Goal: Find specific page/section: Find specific page/section

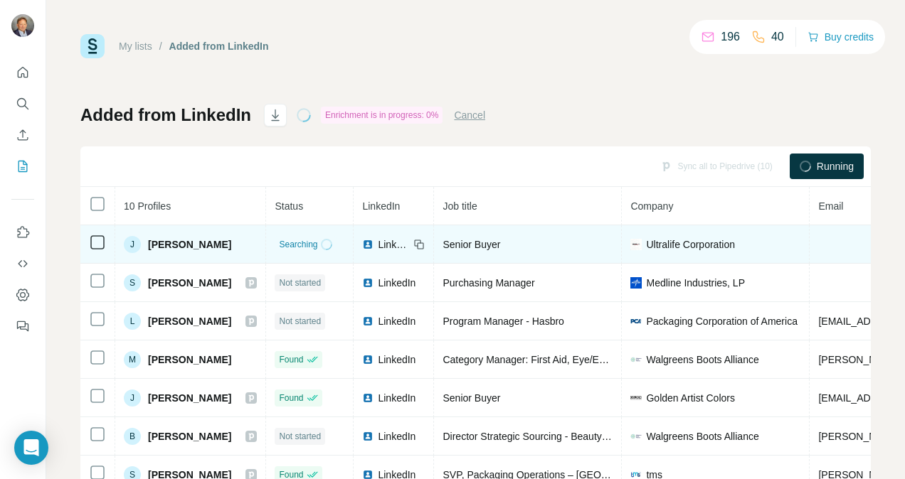
click at [174, 245] on span "[PERSON_NAME]" at bounding box center [189, 245] width 83 height 14
click at [228, 245] on div "J [PERSON_NAME]" at bounding box center [190, 244] width 133 height 17
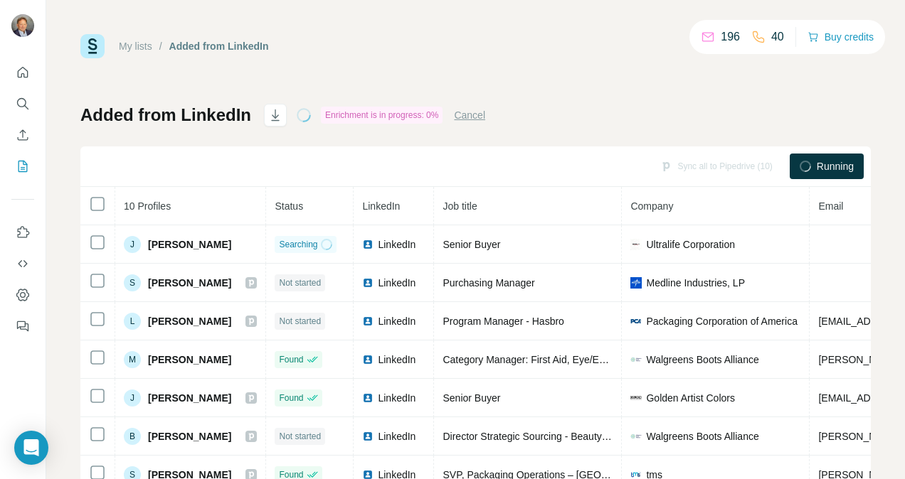
click at [477, 112] on button "Cancel" at bounding box center [469, 115] width 31 height 14
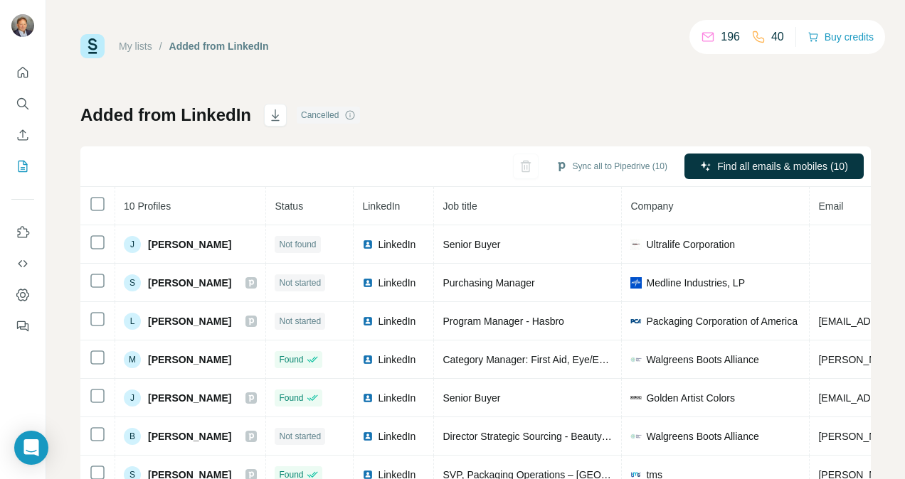
click at [91, 48] on img at bounding box center [92, 46] width 24 height 24
click at [92, 47] on img at bounding box center [92, 46] width 24 height 24
